Goal: Information Seeking & Learning: Learn about a topic

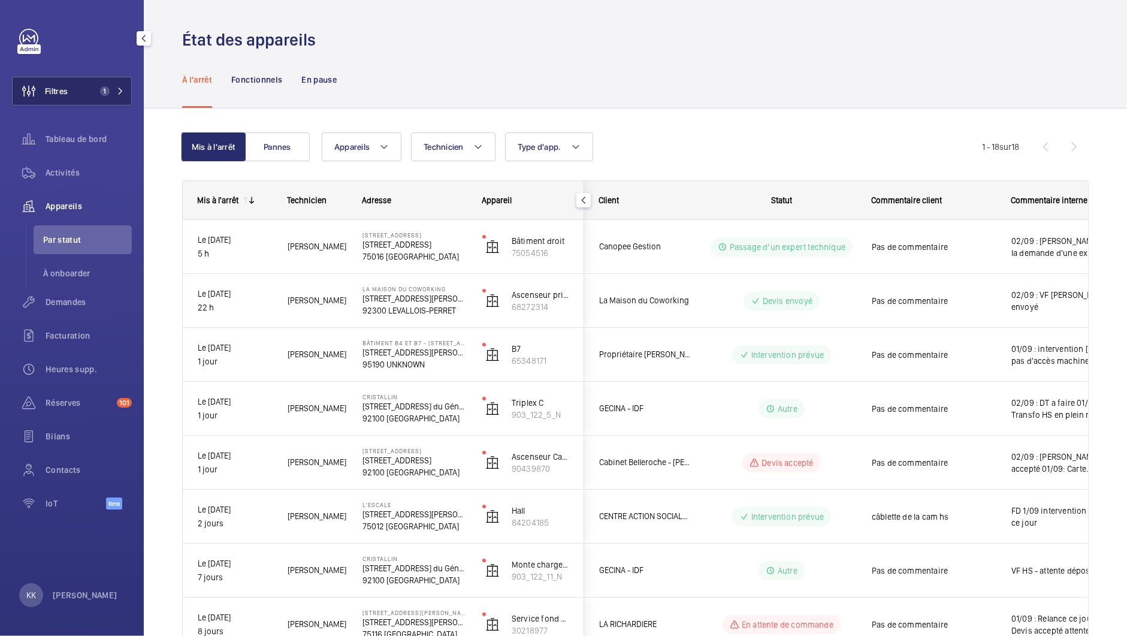
click at [72, 93] on button "Filtres 1" at bounding box center [72, 91] width 120 height 29
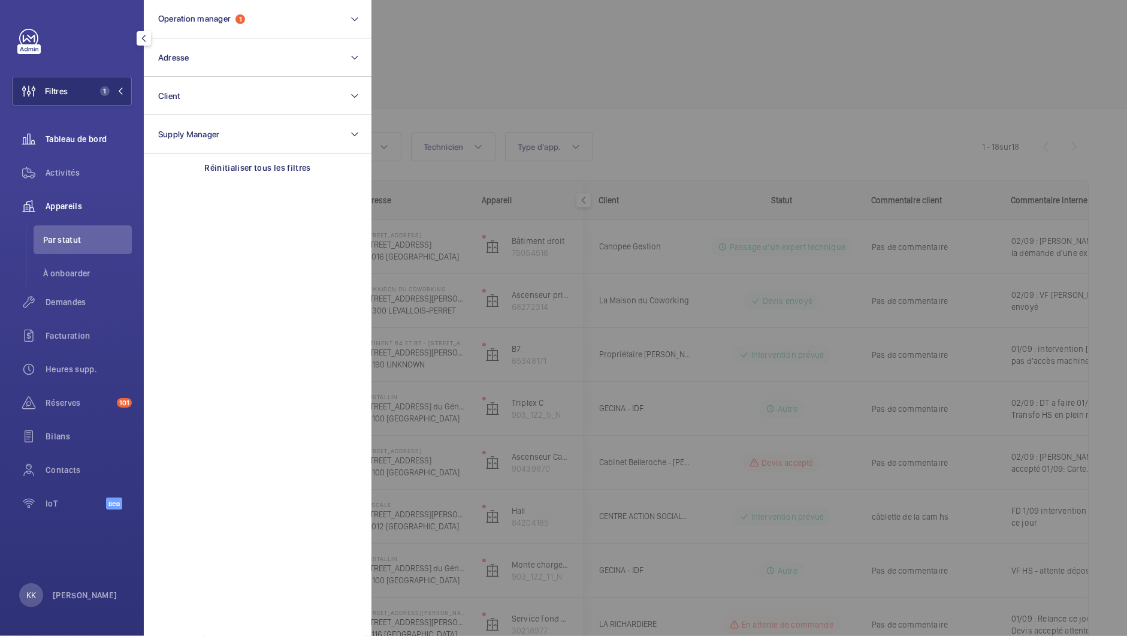
click at [41, 136] on wm-front-icon-button at bounding box center [29, 139] width 34 height 29
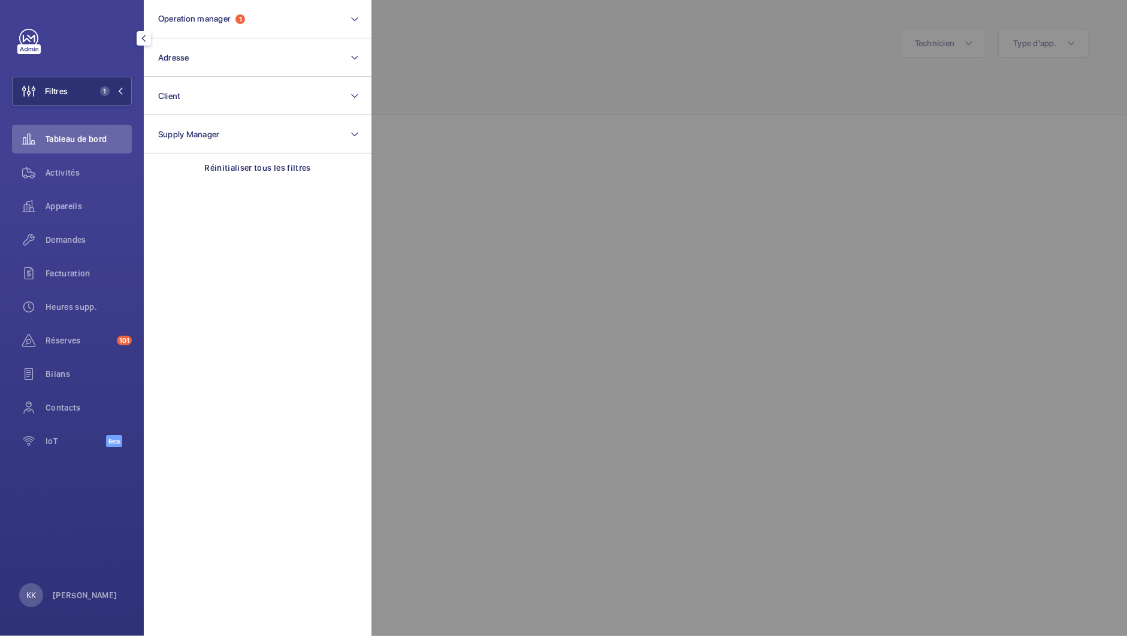
click at [575, 81] on div at bounding box center [934, 318] width 1127 height 636
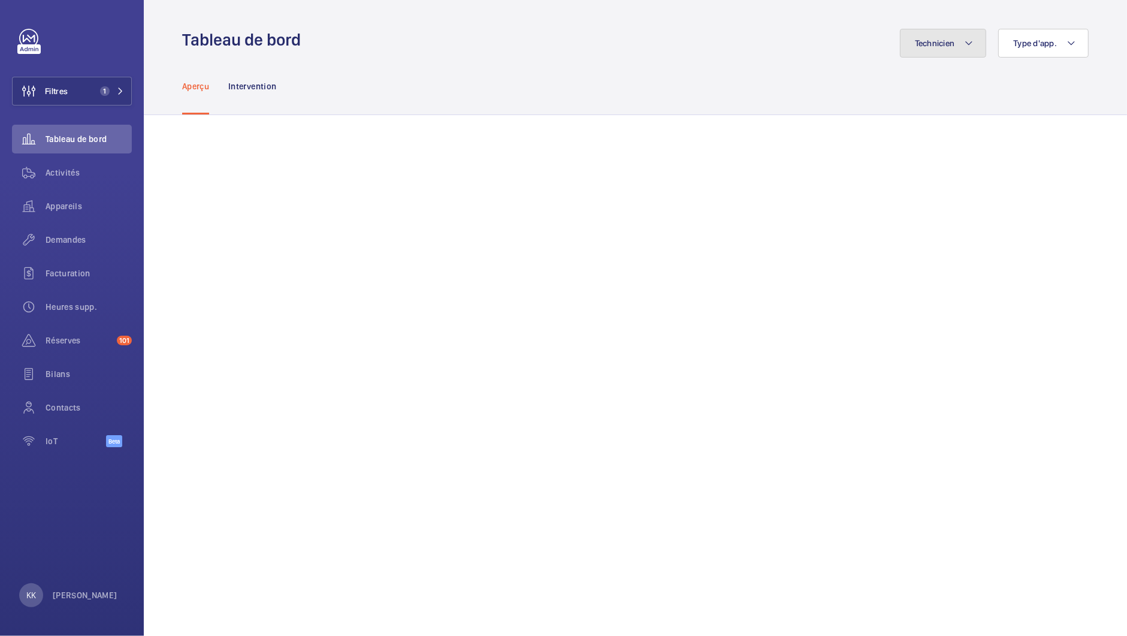
click at [941, 52] on button "Technicien" at bounding box center [943, 43] width 87 height 29
type input "sebast"
click at [922, 123] on span "[PERSON_NAME]" at bounding box center [873, 125] width 165 height 12
click at [788, 123] on input "[PERSON_NAME]" at bounding box center [777, 125] width 24 height 24
checkbox input "true"
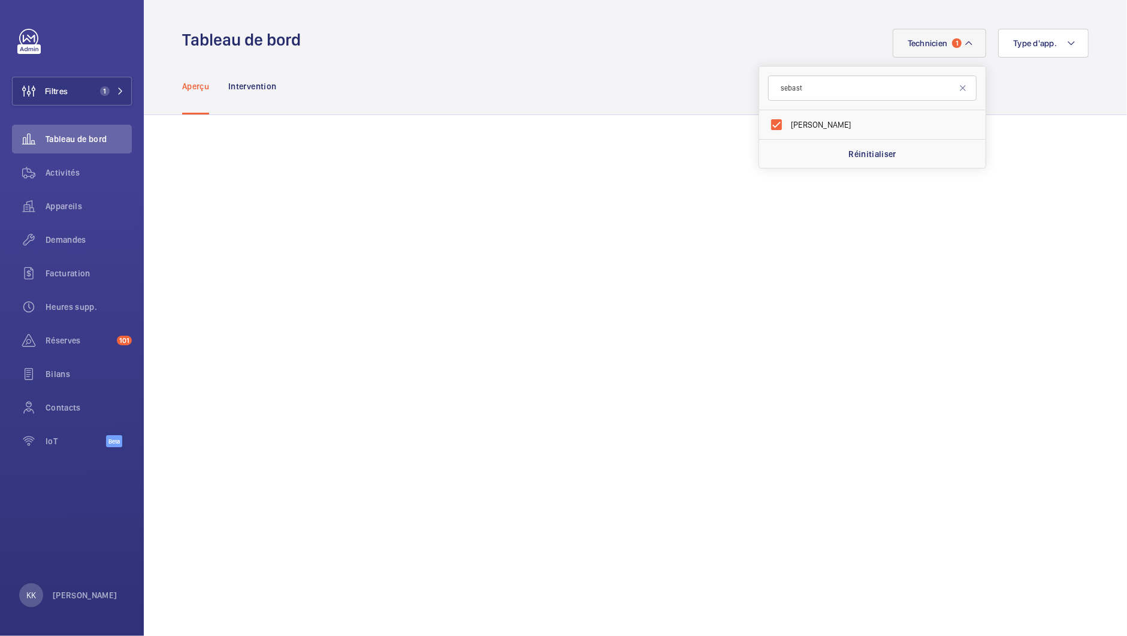
click at [1028, 63] on div "Aperçu Intervention" at bounding box center [635, 86] width 907 height 57
click at [947, 44] on span "Technicien" at bounding box center [928, 43] width 40 height 10
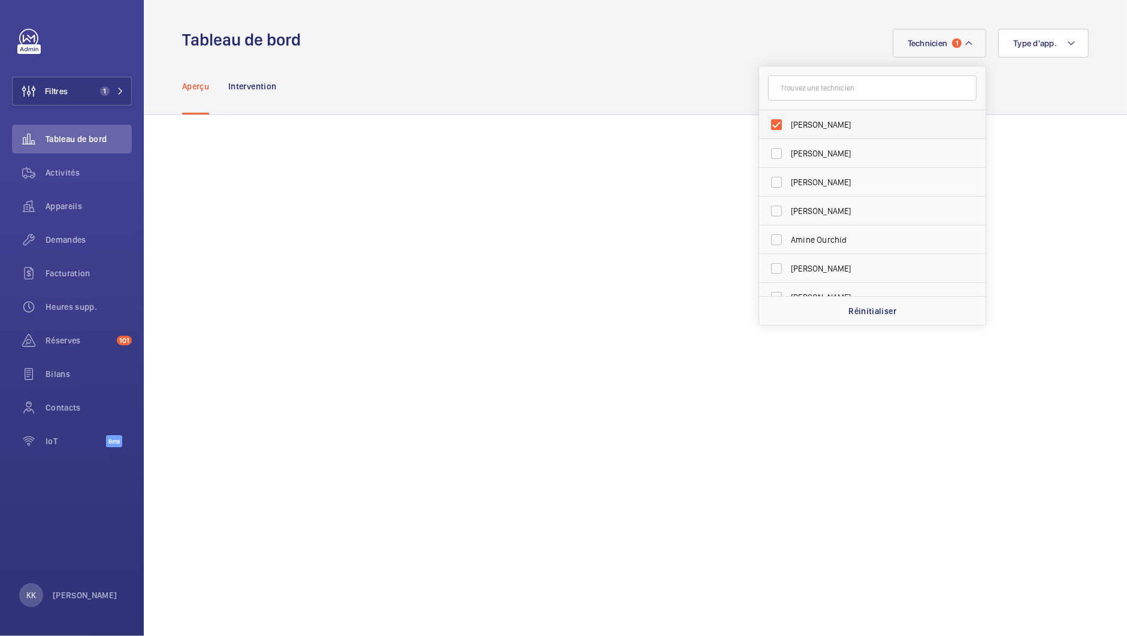
click at [843, 114] on label "[PERSON_NAME]" at bounding box center [863, 124] width 209 height 29
click at [788, 114] on input "[PERSON_NAME]" at bounding box center [777, 125] width 24 height 24
checkbox input "false"
click at [832, 87] on input "text" at bounding box center [872, 87] width 209 height 25
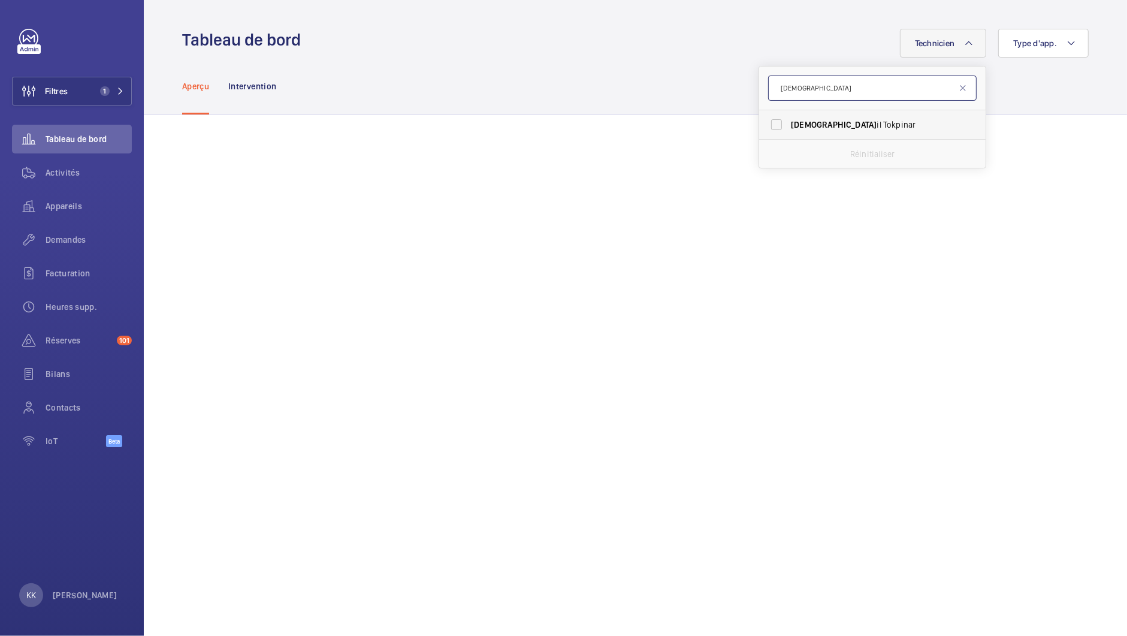
type input "[DEMOGRAPHIC_DATA]"
click at [802, 128] on span "[DEMOGRAPHIC_DATA]" at bounding box center [834, 125] width 86 height 10
click at [788, 128] on input "Isma il Tokpinar" at bounding box center [777, 125] width 24 height 24
checkbox input "true"
